Goal: Task Accomplishment & Management: Use online tool/utility

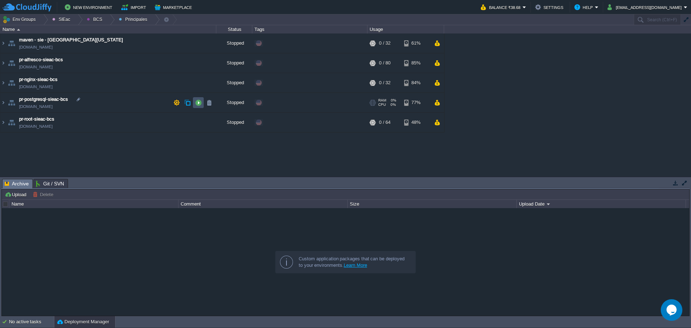
click at [198, 104] on button "button" at bounding box center [198, 102] width 6 height 6
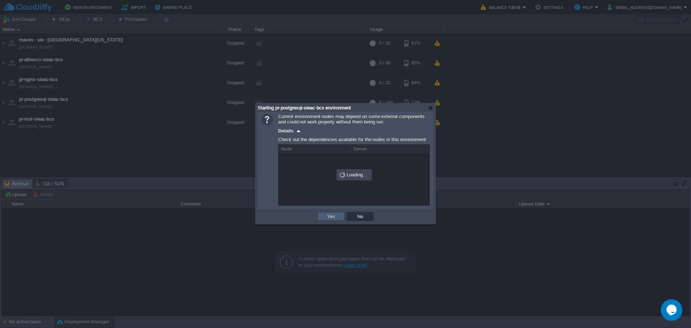
click at [326, 218] on button "Yes" at bounding box center [331, 216] width 12 height 6
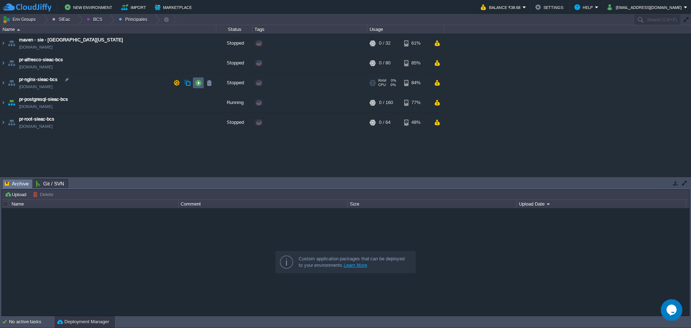
click at [200, 87] on td at bounding box center [198, 82] width 11 height 11
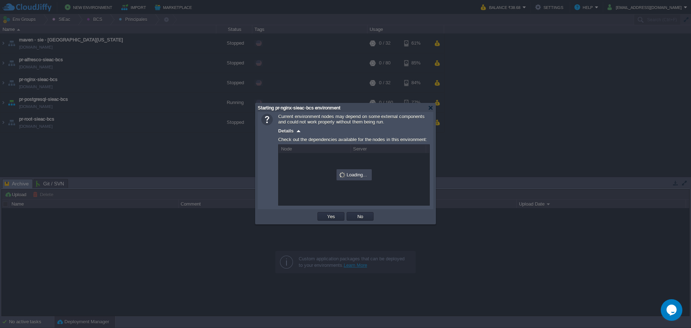
click at [328, 224] on div "OK Yes No Cancel" at bounding box center [346, 216] width 176 height 15
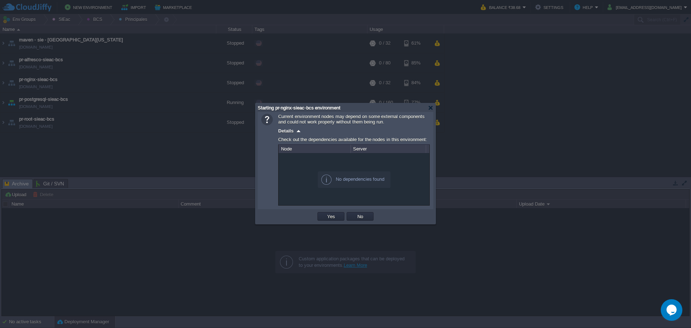
click at [327, 222] on td "Yes" at bounding box center [330, 216] width 29 height 11
click at [331, 215] on button "Yes" at bounding box center [331, 216] width 12 height 6
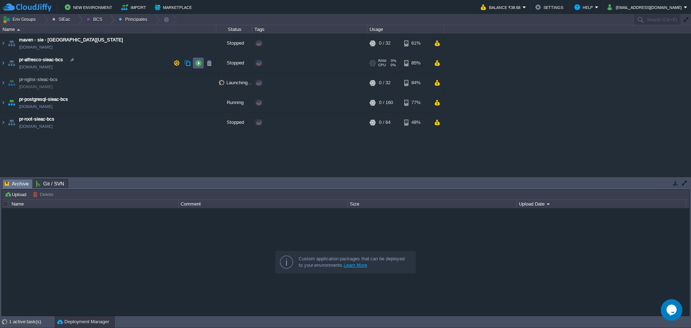
click at [199, 66] on button "button" at bounding box center [198, 63] width 6 height 6
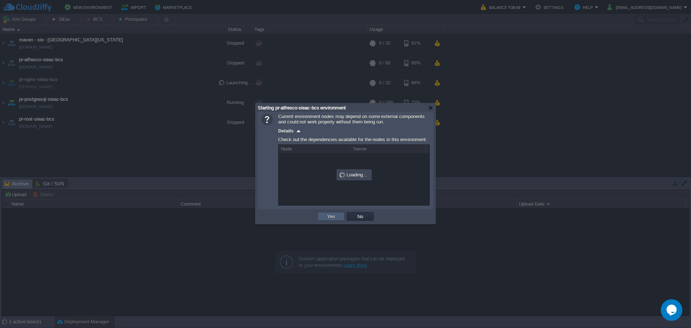
click at [332, 217] on button "Yes" at bounding box center [331, 216] width 12 height 6
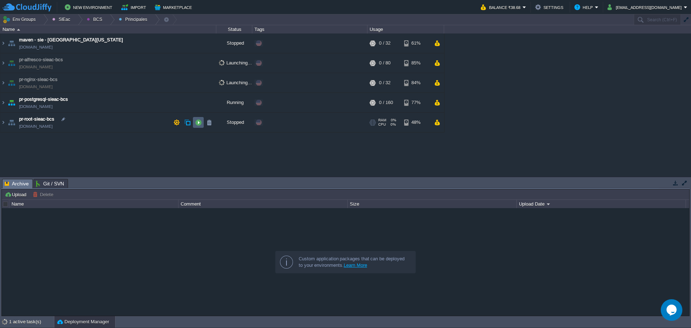
click at [197, 127] on td at bounding box center [198, 122] width 11 height 11
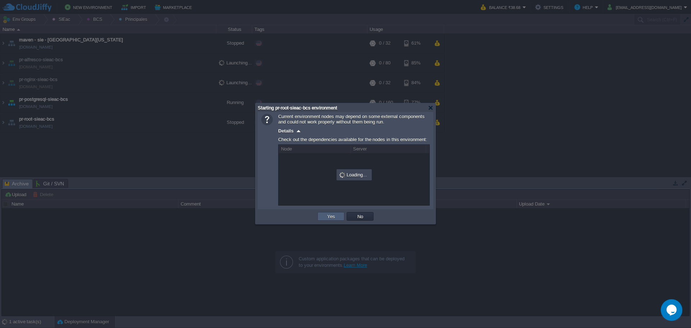
click at [323, 219] on td "Yes" at bounding box center [330, 216] width 27 height 9
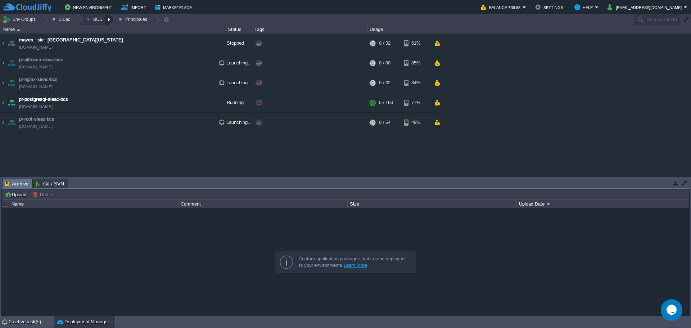
click at [107, 23] on div at bounding box center [110, 19] width 10 height 10
click at [107, 34] on link "Ambientes" at bounding box center [102, 31] width 40 height 8
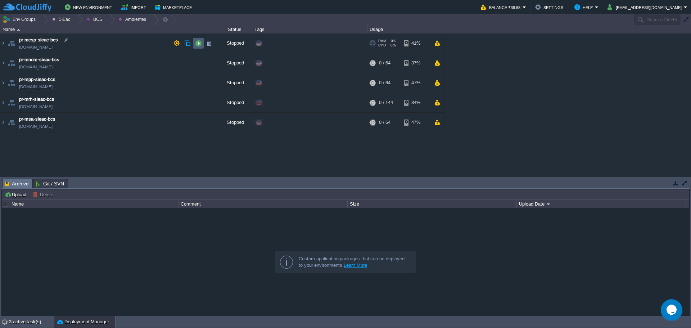
click at [195, 48] on td at bounding box center [198, 43] width 11 height 11
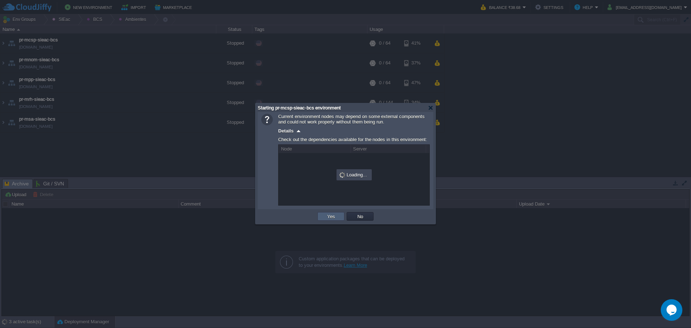
click at [329, 217] on button "Yes" at bounding box center [331, 216] width 12 height 6
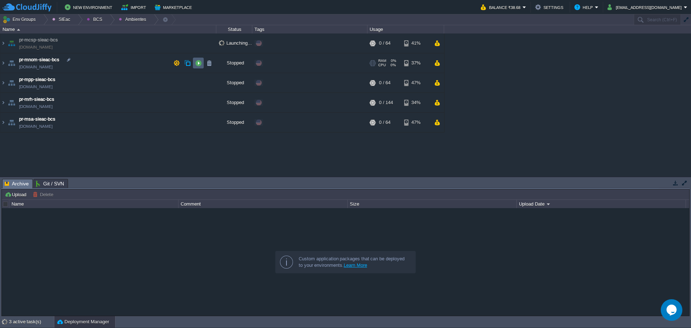
click at [198, 67] on td at bounding box center [198, 63] width 11 height 11
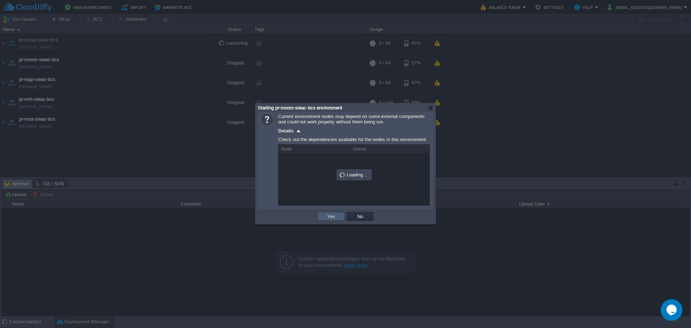
click at [325, 216] on td "Yes" at bounding box center [330, 216] width 27 height 9
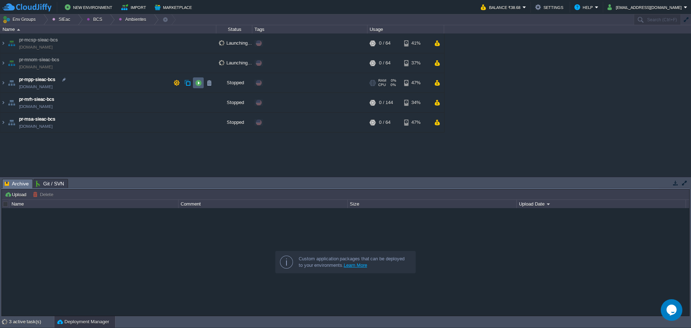
click at [202, 85] on td at bounding box center [198, 82] width 11 height 11
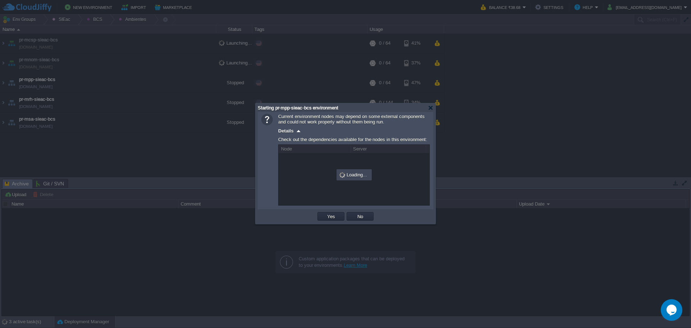
click at [329, 211] on div "OK Yes No Cancel" at bounding box center [346, 216] width 176 height 15
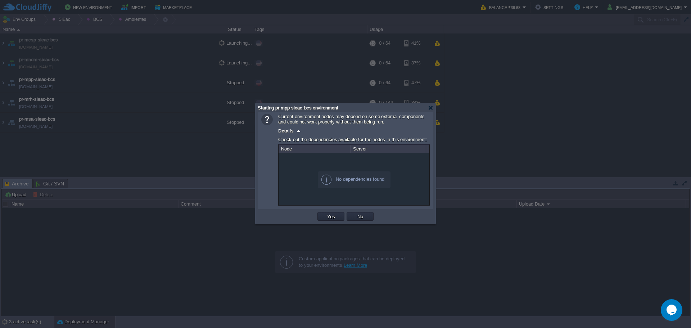
click at [332, 222] on td "Yes" at bounding box center [330, 216] width 29 height 11
click at [329, 221] on td "Yes" at bounding box center [330, 216] width 27 height 9
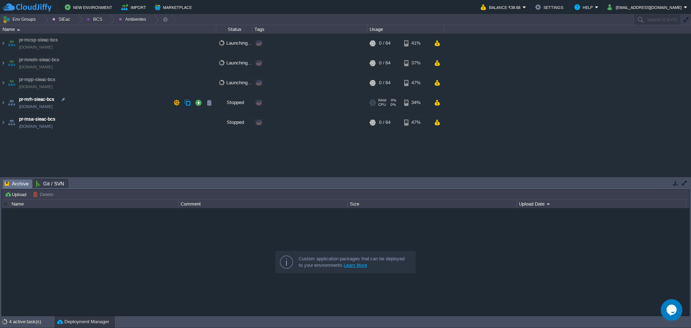
click at [197, 108] on td at bounding box center [198, 102] width 11 height 11
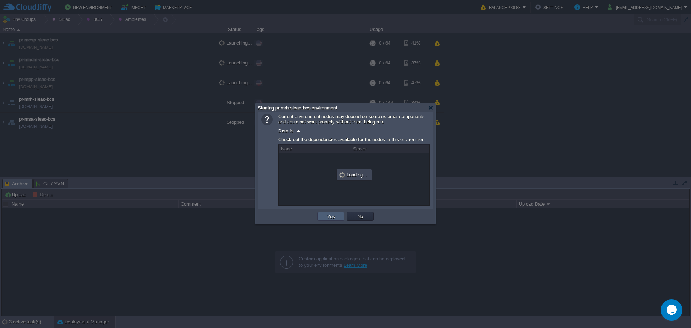
click at [330, 218] on button "Yes" at bounding box center [331, 216] width 12 height 6
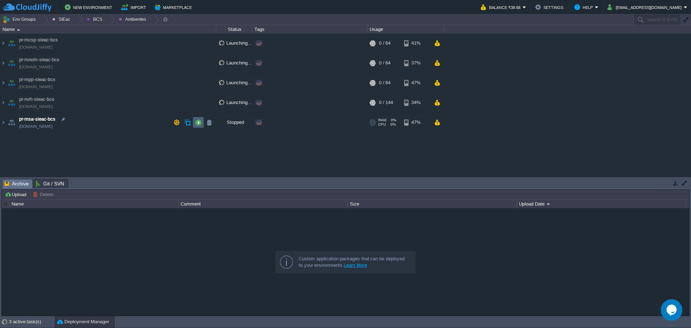
click at [197, 126] on td at bounding box center [198, 122] width 11 height 11
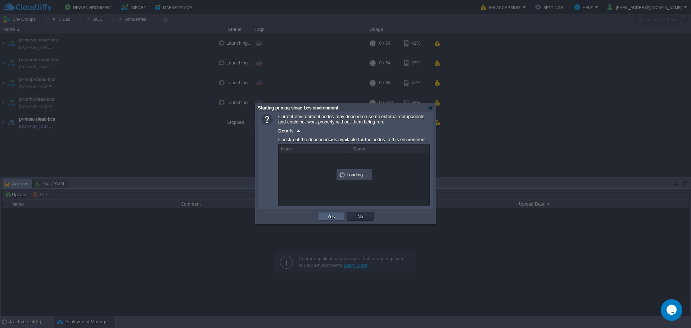
click at [333, 221] on td "Yes" at bounding box center [330, 216] width 27 height 9
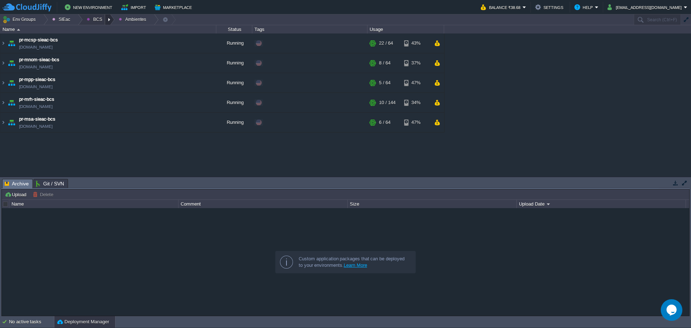
click at [105, 17] on div at bounding box center [110, 19] width 10 height 10
click at [101, 33] on span "Ambientes" at bounding box center [103, 30] width 22 height 5
click at [105, 18] on div at bounding box center [110, 19] width 10 height 10
click at [103, 39] on span "Principales" at bounding box center [103, 38] width 23 height 5
click at [94, 66] on td "pr-alfresco-sieac-bcs [DOMAIN_NAME]" at bounding box center [108, 63] width 216 height 20
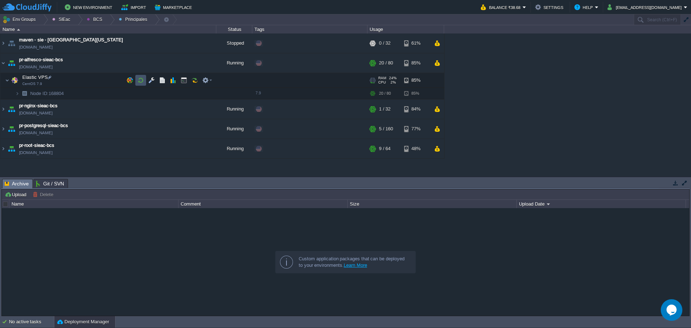
click at [144, 80] on button "button" at bounding box center [141, 80] width 6 height 6
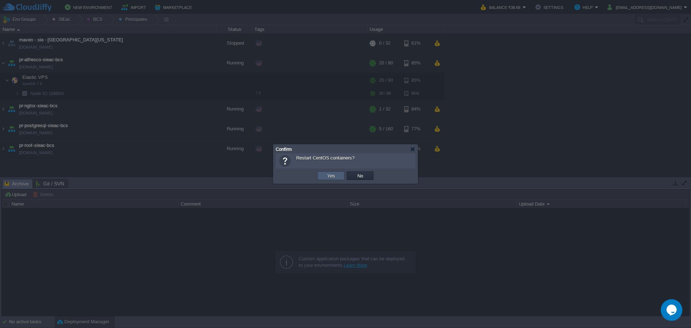
click at [331, 174] on button "Yes" at bounding box center [331, 175] width 12 height 6
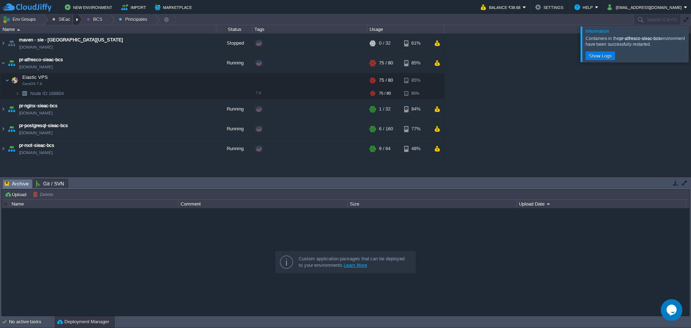
drag, startPoint x: 71, startPoint y: 22, endPoint x: 70, endPoint y: 26, distance: 4.1
click at [73, 22] on div at bounding box center [78, 19] width 10 height 10
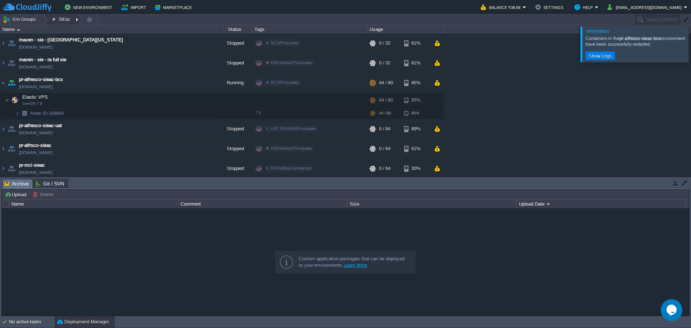
click at [73, 22] on div at bounding box center [78, 19] width 10 height 10
click at [100, 49] on img at bounding box center [99, 49] width 3 height 3
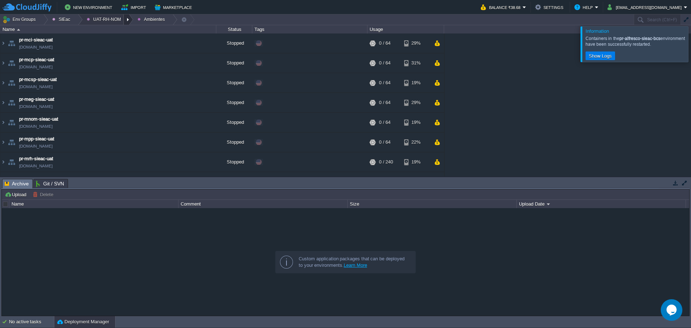
click at [124, 22] on div at bounding box center [129, 19] width 10 height 10
click at [112, 41] on span "Principales" at bounding box center [103, 38] width 23 height 5
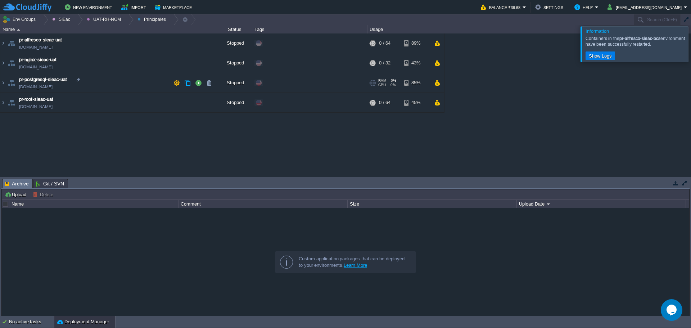
click at [122, 84] on td "pr-postgresql-sieac-uat [DOMAIN_NAME]" at bounding box center [108, 83] width 216 height 20
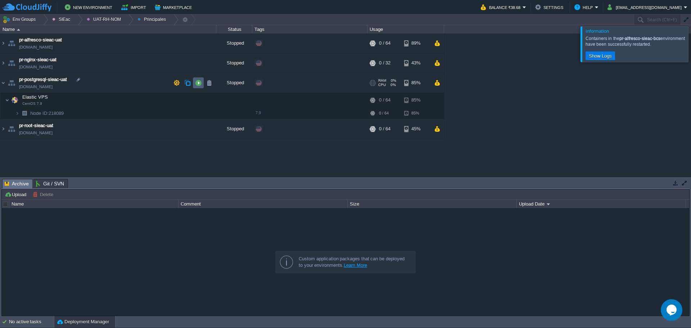
click at [197, 82] on button "button" at bounding box center [198, 83] width 6 height 6
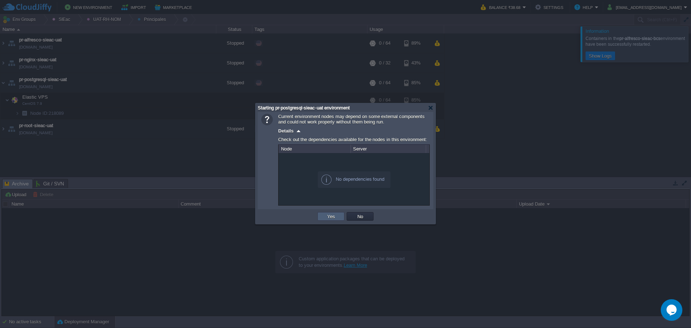
click at [328, 221] on td "Yes" at bounding box center [330, 216] width 27 height 9
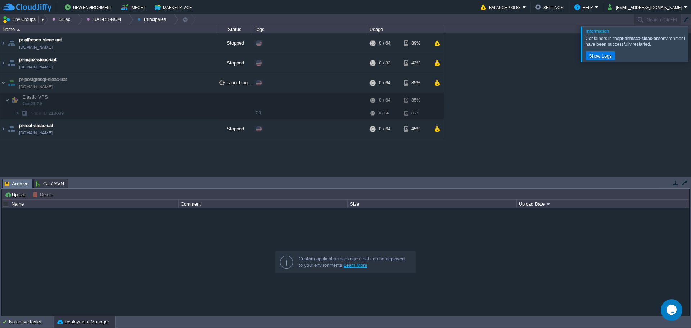
click at [23, 21] on button "Env Groups" at bounding box center [21, 19] width 36 height 10
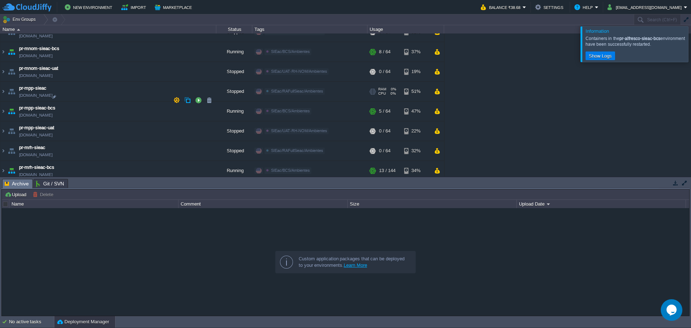
scroll to position [396, 0]
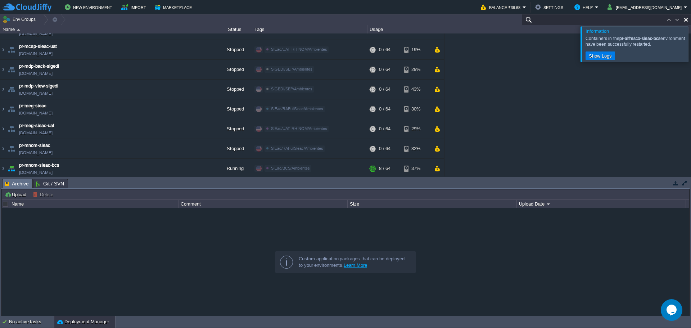
click at [353, 21] on input "text" at bounding box center [606, 19] width 169 height 10
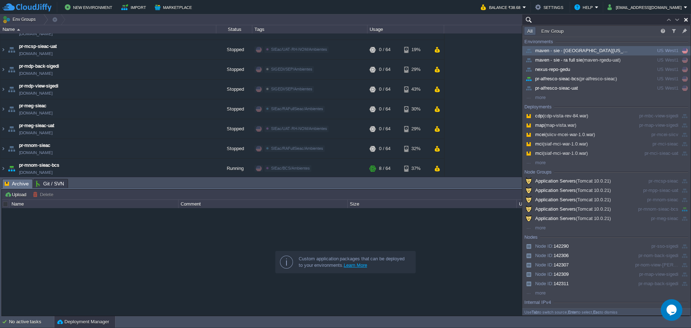
paste input "pr-postgresql-sieac-uat"
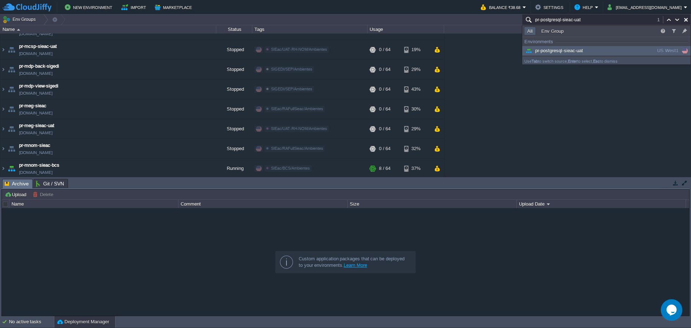
type input "pr-postgresql-sieac-uat"
click at [353, 50] on span "pr-postgresql-sieac-uat" at bounding box center [553, 50] width 59 height 5
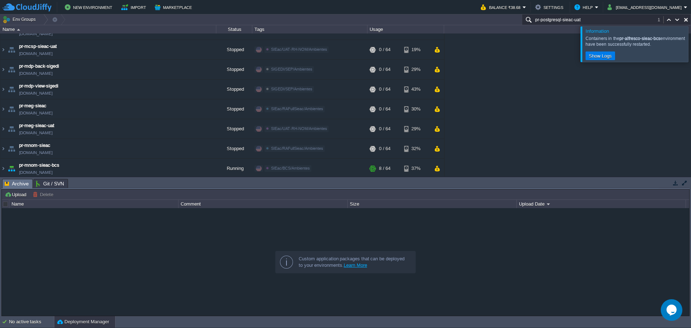
scroll to position [956, 0]
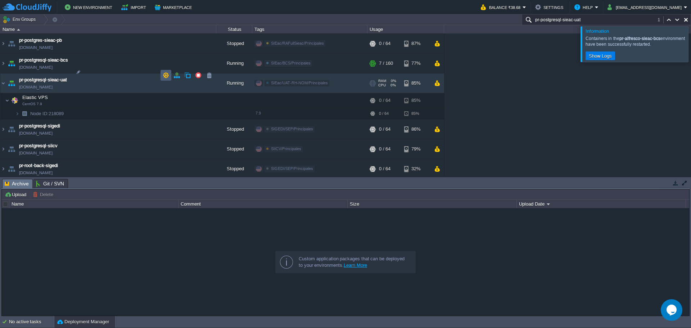
click at [165, 77] on button "button" at bounding box center [166, 75] width 6 height 6
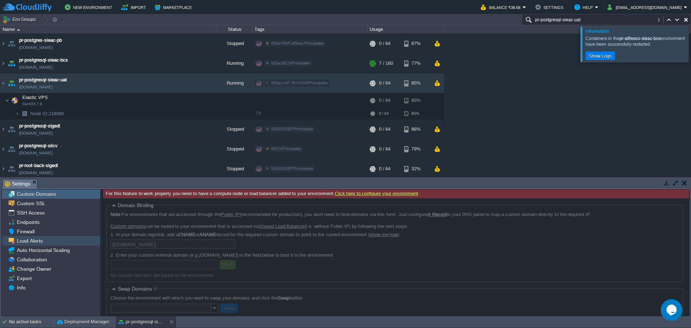
click at [43, 238] on div "Load Alerts" at bounding box center [51, 240] width 99 height 9
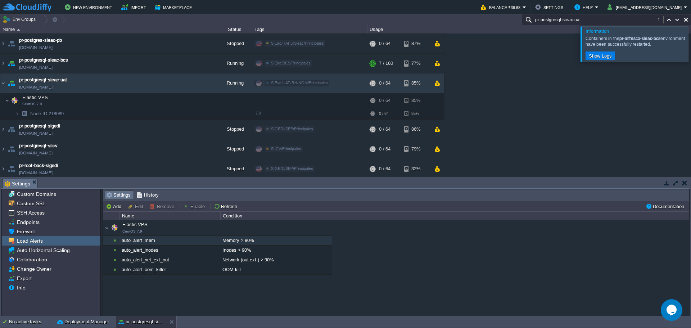
click at [219, 237] on div "auto_alert_mem" at bounding box center [170, 240] width 100 height 9
click at [161, 204] on button "Remove" at bounding box center [163, 206] width 27 height 6
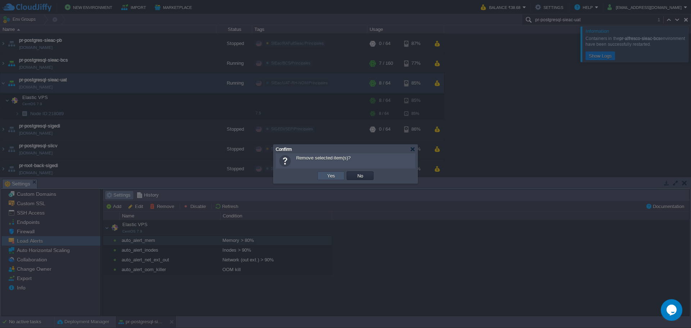
click at [328, 174] on button "Yes" at bounding box center [331, 175] width 12 height 6
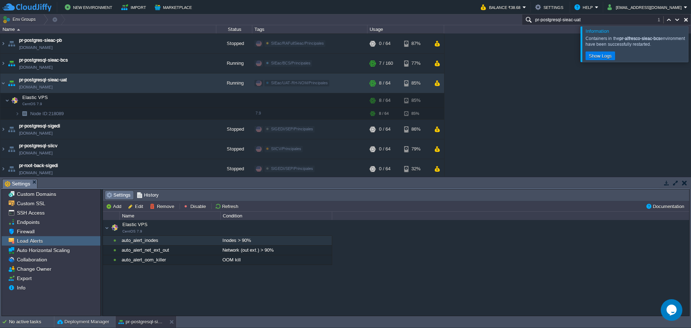
click at [184, 241] on div "auto_alert_inodes" at bounding box center [170, 240] width 100 height 9
click at [161, 205] on button "Remove" at bounding box center [163, 206] width 27 height 6
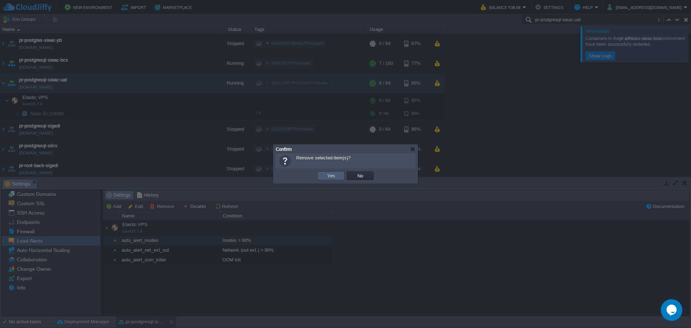
click at [325, 176] on button "Yes" at bounding box center [331, 175] width 12 height 6
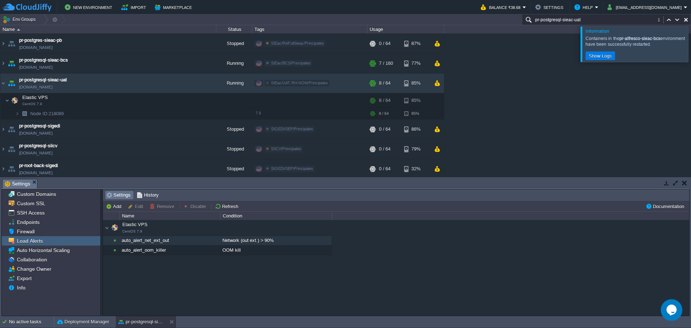
click at [183, 242] on div "auto_alert_net_ext_out" at bounding box center [170, 240] width 100 height 9
click at [161, 207] on button "Remove" at bounding box center [163, 206] width 27 height 6
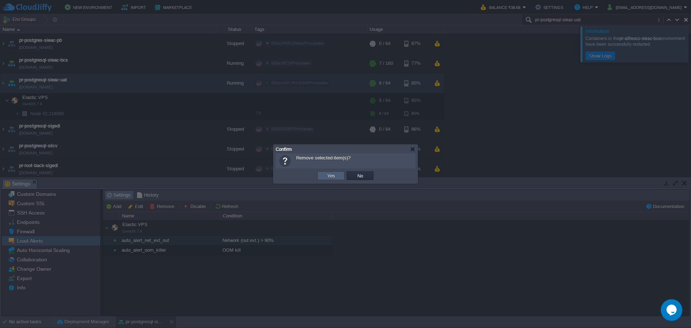
click at [338, 178] on td "Yes" at bounding box center [330, 175] width 27 height 9
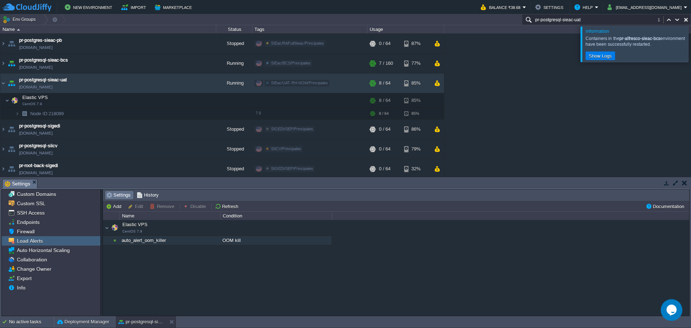
click at [179, 241] on div "auto_alert_oom_killer" at bounding box center [170, 240] width 100 height 9
click at [160, 208] on button "Remove" at bounding box center [163, 206] width 27 height 6
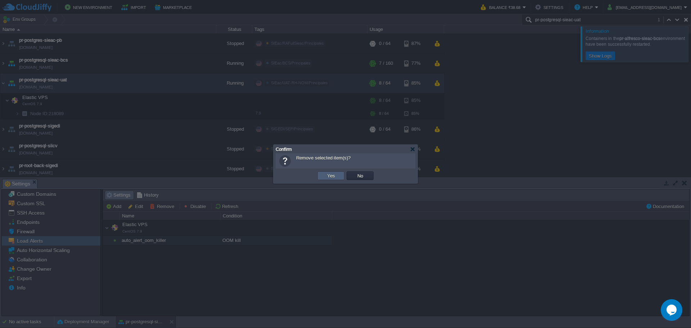
click at [326, 176] on button "Yes" at bounding box center [331, 175] width 12 height 6
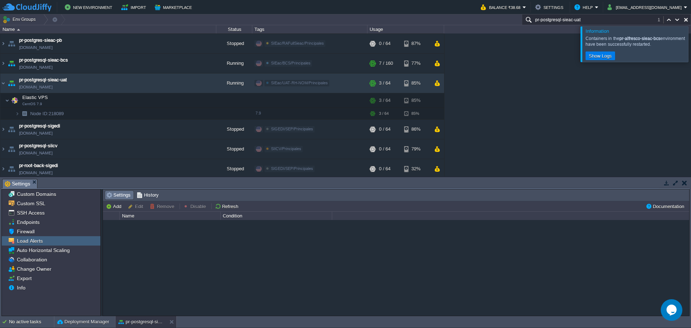
click at [353, 40] on div at bounding box center [700, 43] width 0 height 35
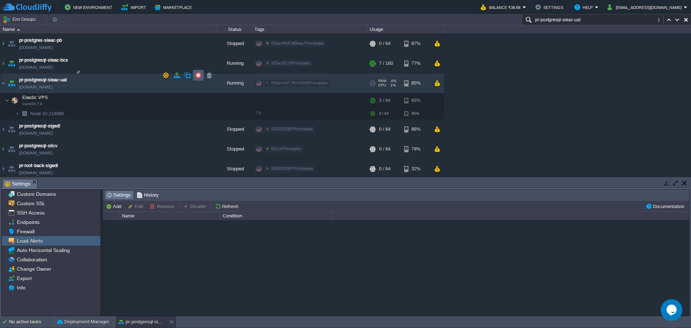
click at [195, 76] on td at bounding box center [198, 75] width 11 height 11
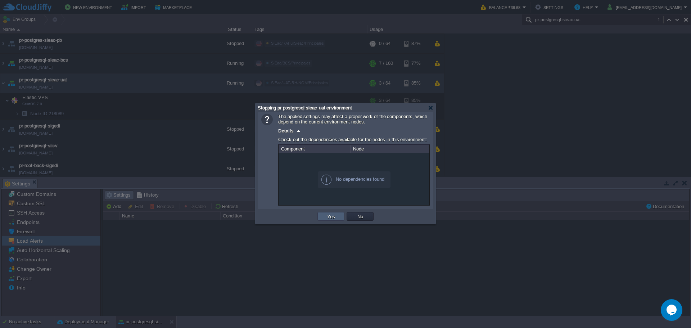
click at [320, 221] on td "Yes" at bounding box center [330, 216] width 27 height 9
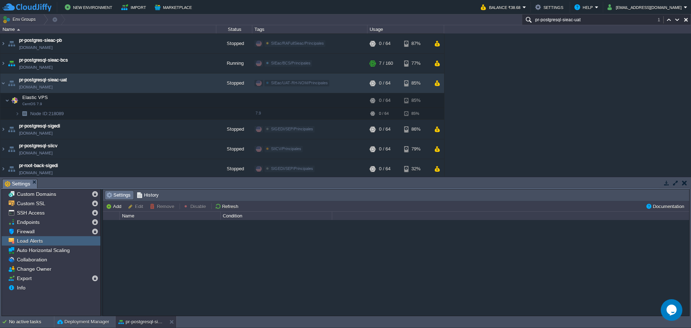
click at [353, 56] on div "maven - sie - [GEOGRAPHIC_DATA][US_STATE] [DOMAIN_NAME] Stopped SIEac SIEac/BCS…" at bounding box center [345, 104] width 691 height 143
